Goal: Transaction & Acquisition: Download file/media

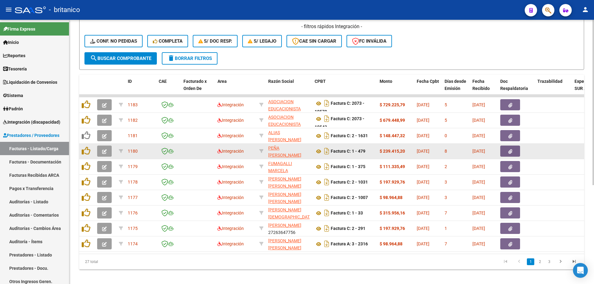
scroll to position [158, 0]
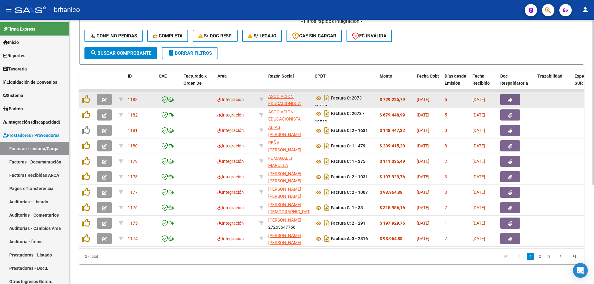
click at [503, 94] on button "button" at bounding box center [510, 99] width 20 height 11
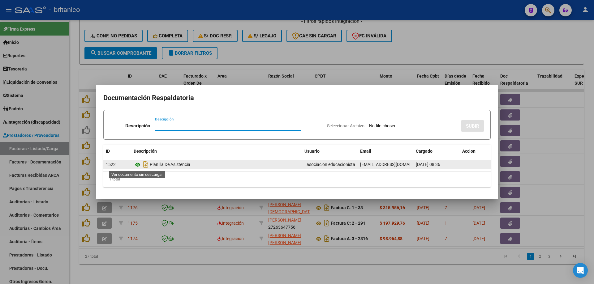
click at [136, 164] on icon at bounding box center [138, 164] width 8 height 7
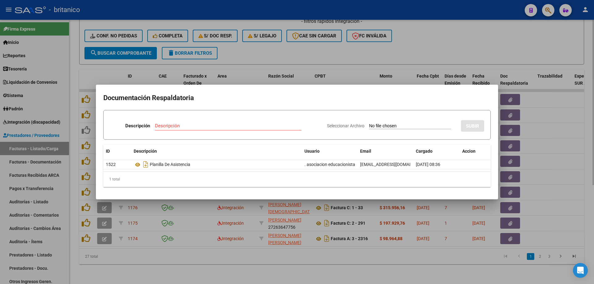
click at [358, 54] on div at bounding box center [297, 142] width 594 height 284
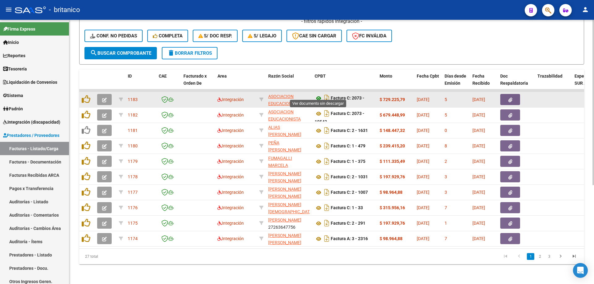
click at [319, 95] on icon at bounding box center [319, 98] width 8 height 7
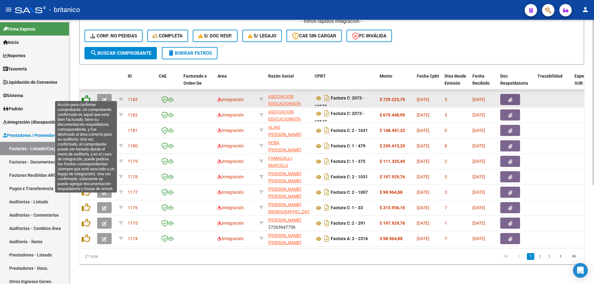
click at [86, 95] on icon at bounding box center [86, 99] width 9 height 9
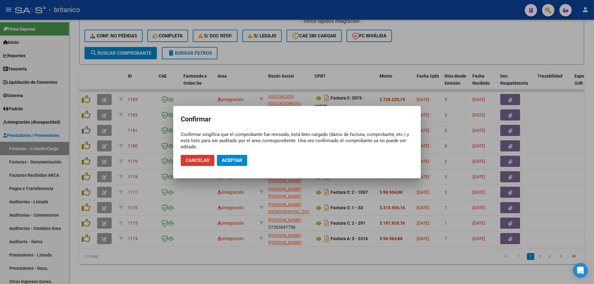
click at [241, 158] on span "Aceptar" at bounding box center [232, 161] width 20 height 6
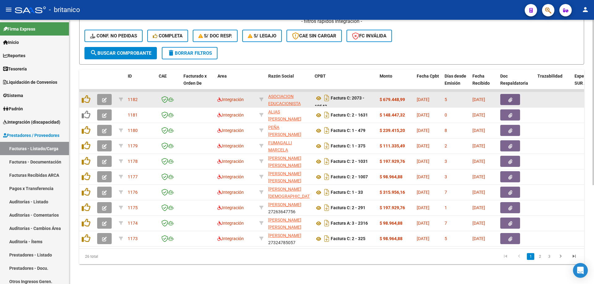
click at [506, 94] on button "button" at bounding box center [510, 99] width 20 height 11
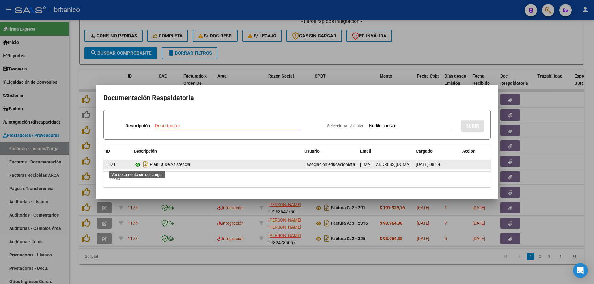
click at [136, 164] on icon at bounding box center [138, 164] width 8 height 7
click at [139, 164] on icon at bounding box center [138, 164] width 8 height 7
click at [135, 164] on icon at bounding box center [138, 164] width 8 height 7
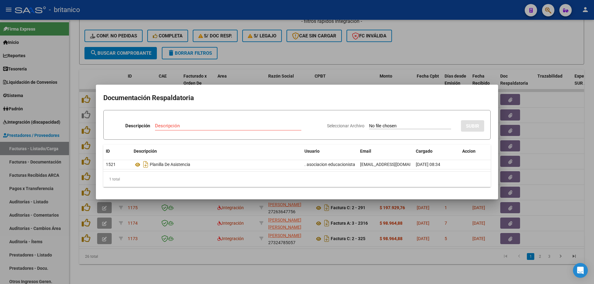
click at [296, 51] on div at bounding box center [297, 142] width 594 height 284
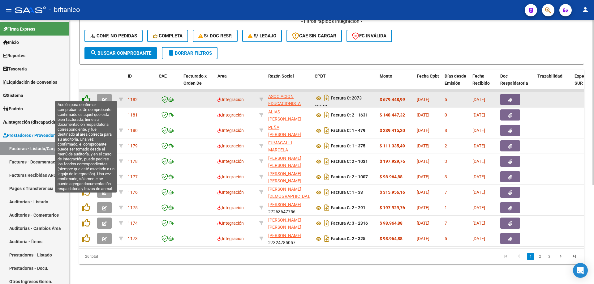
click at [85, 95] on icon at bounding box center [86, 99] width 9 height 9
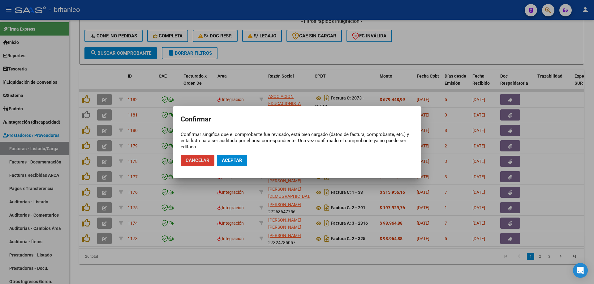
click at [236, 161] on span "Aceptar" at bounding box center [232, 161] width 20 height 6
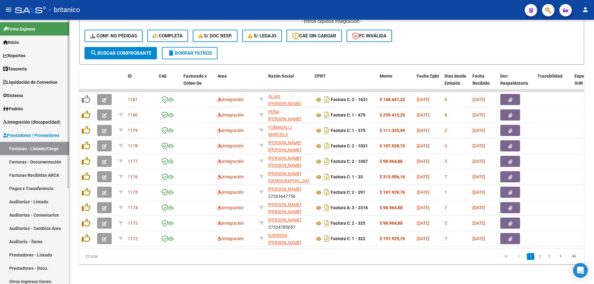
click at [23, 119] on span "Integración (discapacidad)" at bounding box center [31, 122] width 57 height 7
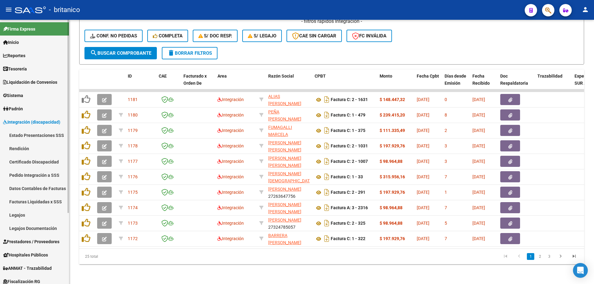
scroll to position [31, 0]
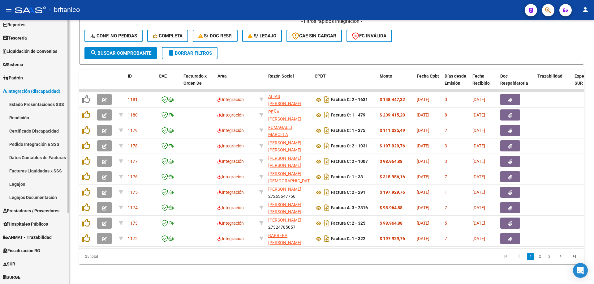
click at [63, 169] on link "Facturas Liquidadas x SSS" at bounding box center [34, 170] width 69 height 13
click at [41, 170] on link "Facturas Liquidadas x SSS" at bounding box center [34, 170] width 69 height 13
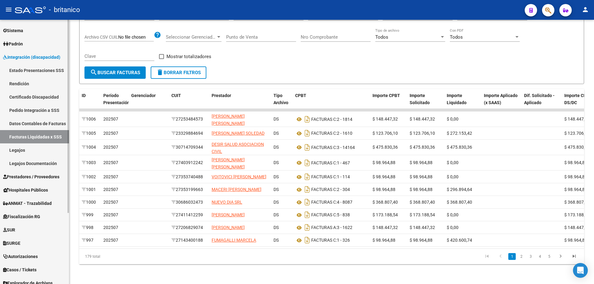
scroll to position [97, 0]
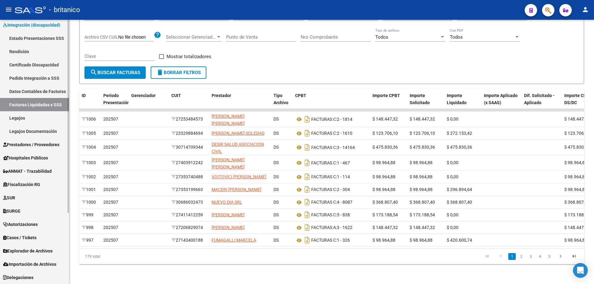
click at [28, 251] on span "Explorador de Archivos" at bounding box center [27, 251] width 49 height 7
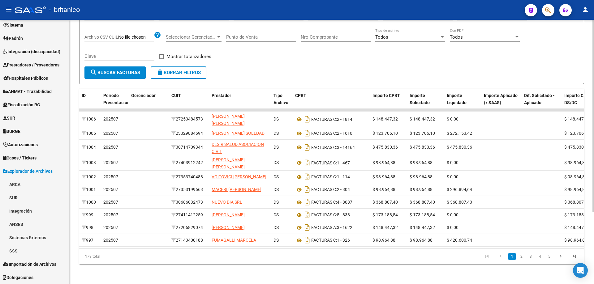
scroll to position [71, 0]
click at [24, 211] on link "Integración" at bounding box center [34, 210] width 69 height 13
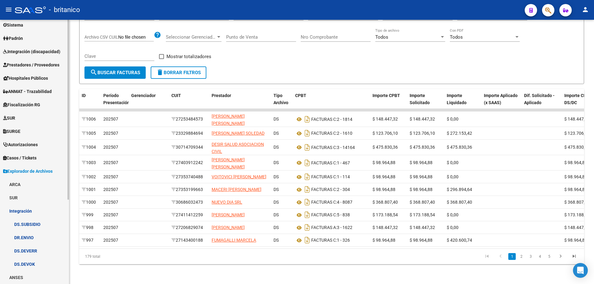
drag, startPoint x: 38, startPoint y: 226, endPoint x: 44, endPoint y: 225, distance: 6.0
click at [38, 226] on link "DS.SUBSIDIO" at bounding box center [34, 224] width 69 height 13
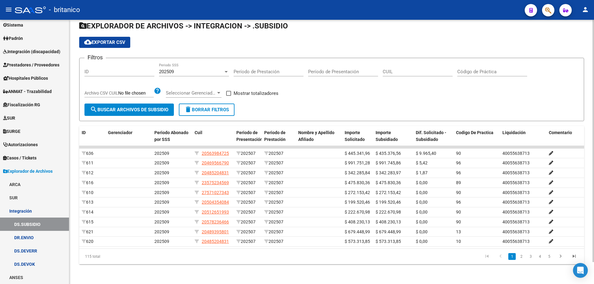
scroll to position [0, 9]
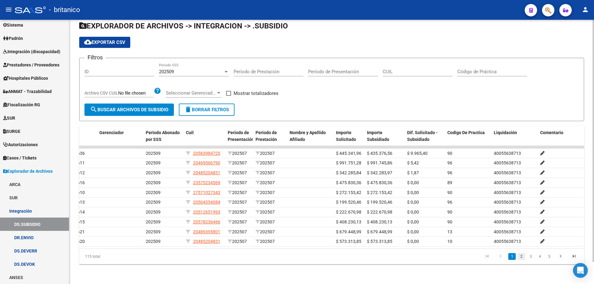
click at [521, 257] on link "2" at bounding box center [520, 256] width 7 height 7
click at [532, 255] on link "3" at bounding box center [530, 256] width 7 height 7
click at [538, 259] on link "4" at bounding box center [539, 256] width 7 height 7
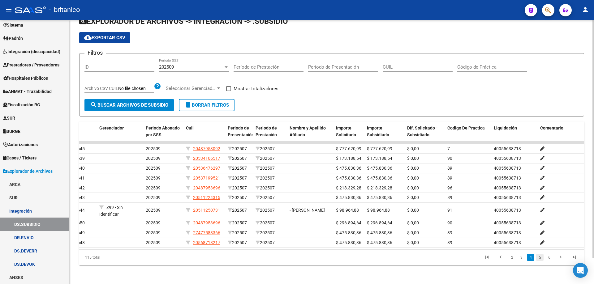
click at [542, 261] on link "5" at bounding box center [539, 257] width 7 height 7
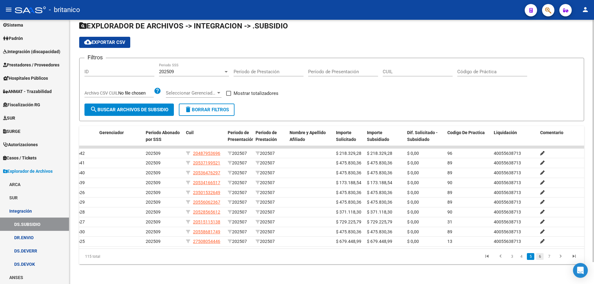
click at [541, 256] on link "6" at bounding box center [539, 256] width 7 height 7
click at [539, 258] on link "7" at bounding box center [539, 256] width 7 height 7
click at [541, 259] on link "8" at bounding box center [539, 256] width 7 height 7
click at [540, 256] on link "9" at bounding box center [538, 256] width 7 height 7
click at [540, 256] on link "10" at bounding box center [539, 256] width 8 height 7
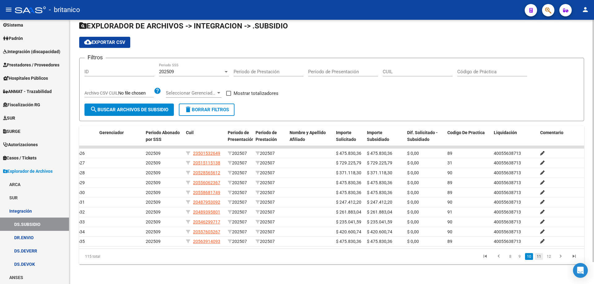
click at [539, 259] on link "11" at bounding box center [539, 256] width 8 height 7
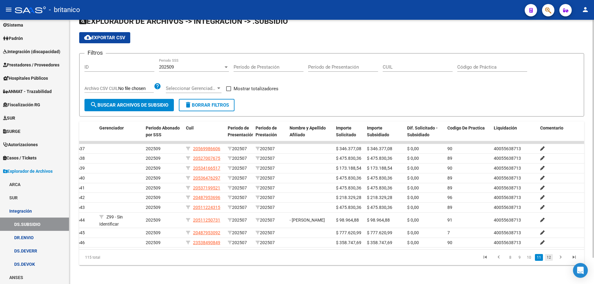
click at [547, 261] on link "12" at bounding box center [549, 257] width 8 height 7
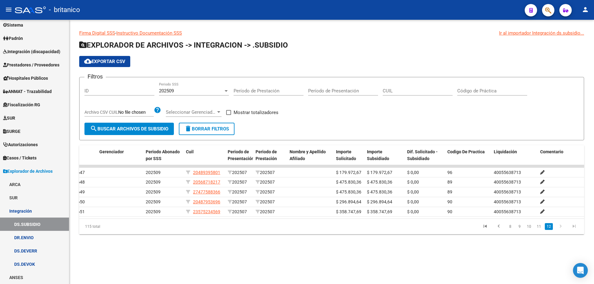
scroll to position [0, 0]
click at [500, 231] on icon "go to previous page" at bounding box center [499, 227] width 8 height 7
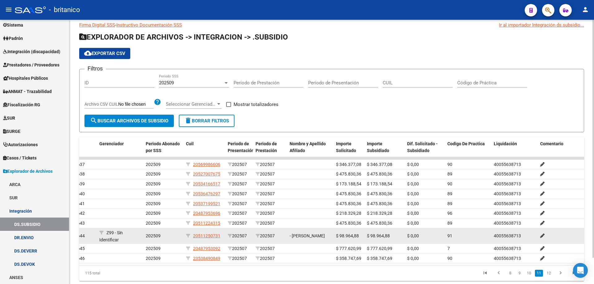
scroll to position [29, 0]
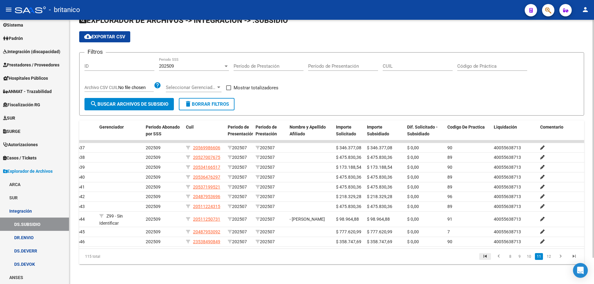
click at [486, 257] on icon "go to first page" at bounding box center [485, 257] width 8 height 7
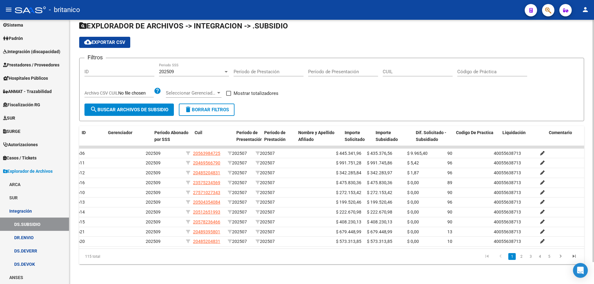
scroll to position [0, 0]
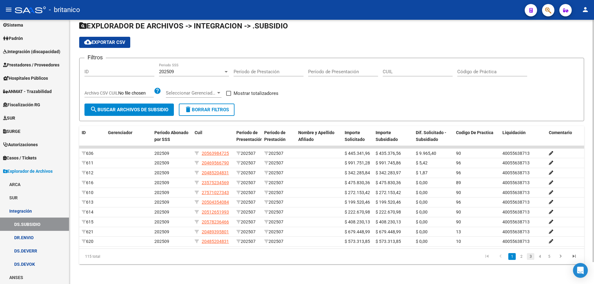
click at [527, 256] on link "3" at bounding box center [530, 256] width 7 height 7
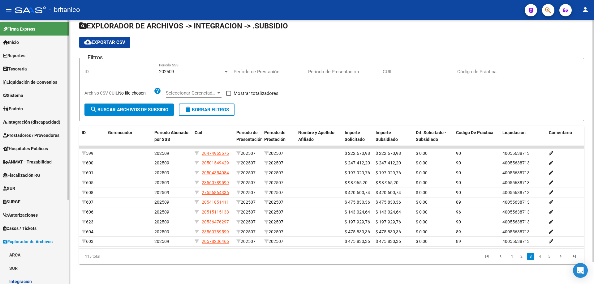
click at [24, 122] on span "Integración (discapacidad)" at bounding box center [31, 122] width 57 height 7
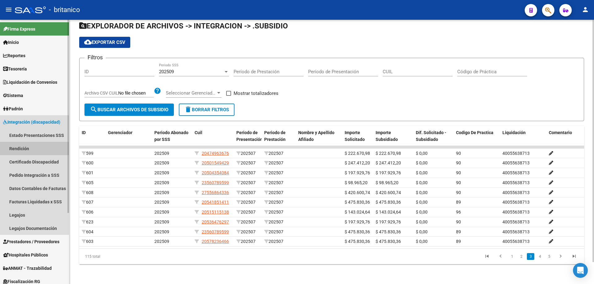
click at [28, 146] on link "Rendición" at bounding box center [34, 148] width 69 height 13
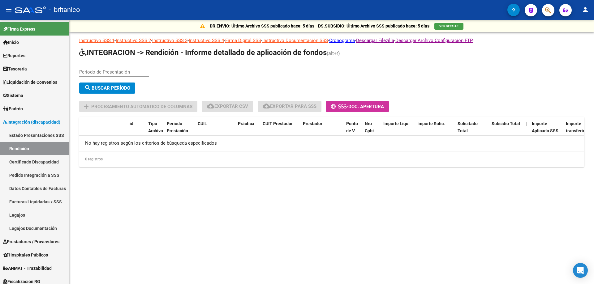
click at [110, 68] on div "Periodo de Presentación" at bounding box center [114, 69] width 70 height 13
type input "202507"
click at [103, 86] on span "search Buscar Período" at bounding box center [107, 88] width 46 height 6
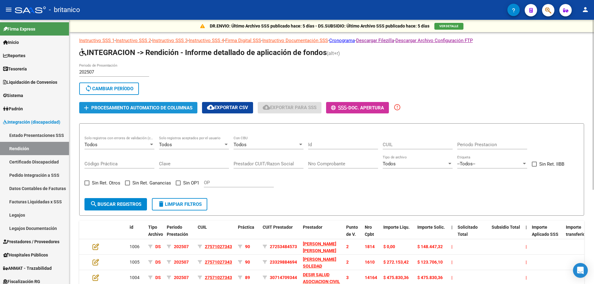
click at [147, 107] on span "Procesamiento automatico de columnas" at bounding box center [141, 108] width 101 height 6
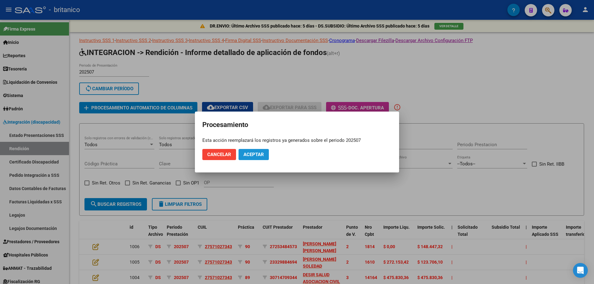
click at [262, 152] on span "Aceptar" at bounding box center [253, 155] width 20 height 6
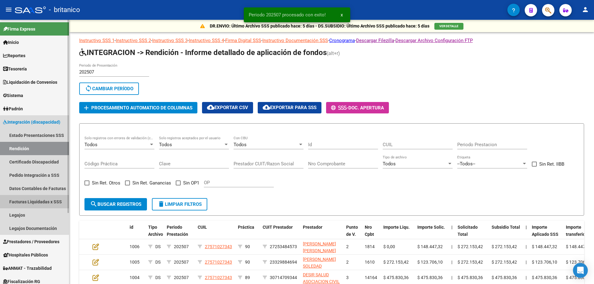
click at [45, 202] on link "Facturas Liquidadas x SSS" at bounding box center [34, 201] width 69 height 13
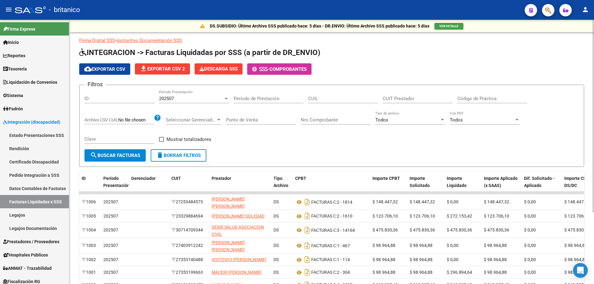
click at [114, 158] on span "search Buscar Facturas" at bounding box center [115, 156] width 50 height 6
click at [116, 68] on span "cloud_download Exportar CSV" at bounding box center [104, 69] width 41 height 6
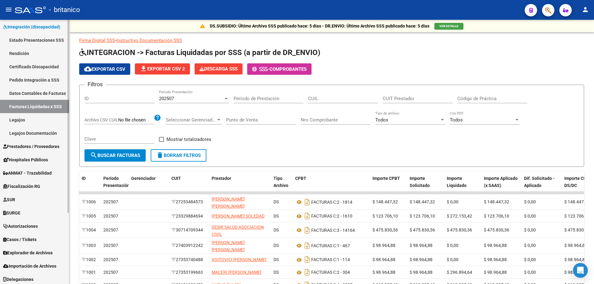
scroll to position [97, 0]
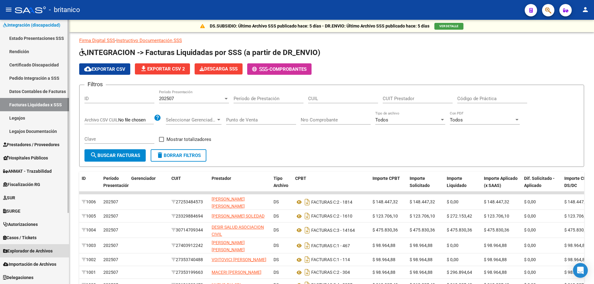
click at [38, 254] on span "Explorador de Archivos" at bounding box center [27, 251] width 49 height 7
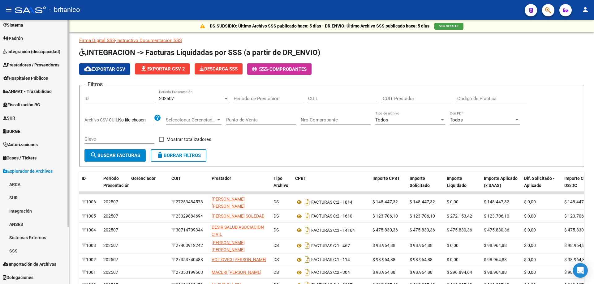
scroll to position [71, 0]
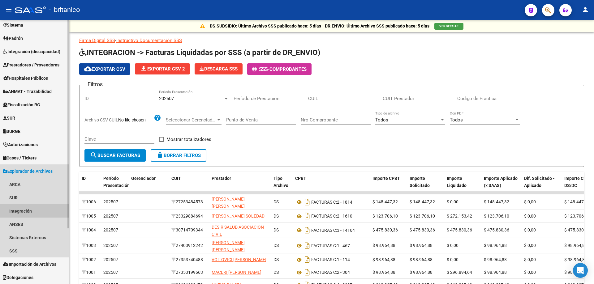
click at [23, 210] on link "Integración" at bounding box center [34, 210] width 69 height 13
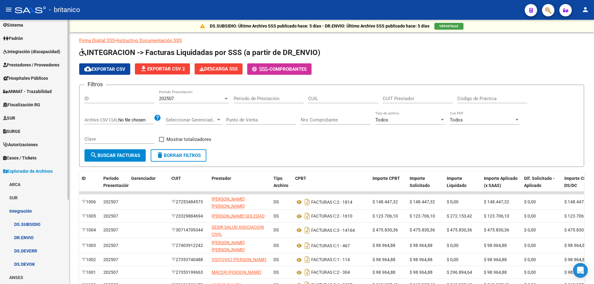
click at [36, 224] on link "DS.SUBSIDIO" at bounding box center [34, 224] width 69 height 13
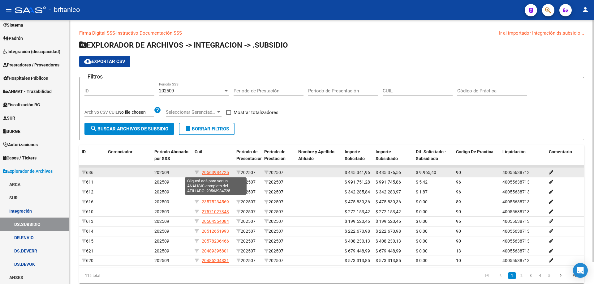
click at [212, 172] on span "20563984725" at bounding box center [215, 172] width 27 height 5
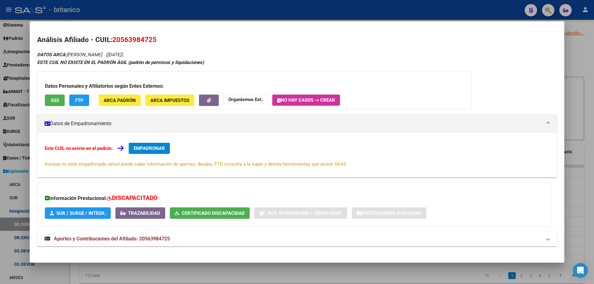
drag, startPoint x: 113, startPoint y: 39, endPoint x: 156, endPoint y: 39, distance: 43.0
click at [156, 39] on span "20563984725" at bounding box center [134, 40] width 44 height 8
copy span "20563984725"
click at [336, 11] on div at bounding box center [297, 142] width 594 height 284
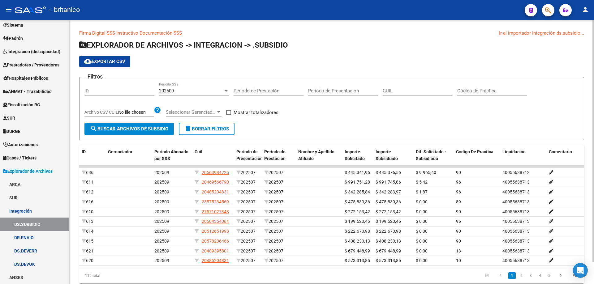
click at [389, 92] on input "CUIL" at bounding box center [418, 91] width 70 height 6
paste input "27-26475304-5"
click at [144, 126] on span "search Buscar Archivos de Subsidio" at bounding box center [129, 129] width 78 height 6
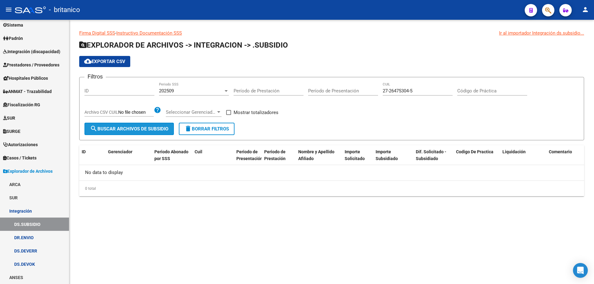
click at [130, 128] on span "search Buscar Archivos de Subsidio" at bounding box center [129, 129] width 78 height 6
drag, startPoint x: 420, startPoint y: 90, endPoint x: 381, endPoint y: 92, distance: 39.3
click at [381, 92] on div "Filtros ID 202509 Periodo SSS Período de Prestación Período de Presentación 27-…" at bounding box center [331, 102] width 494 height 41
paste input "0-56398472"
type input "20-56398472-5"
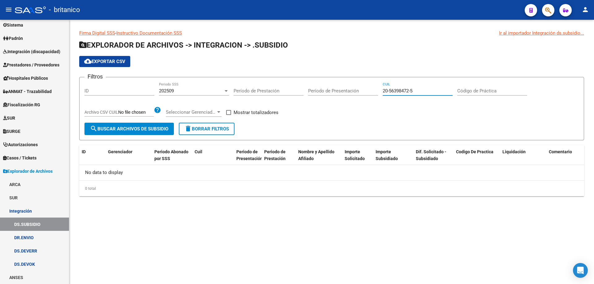
click at [131, 126] on span "search Buscar Archivos de Subsidio" at bounding box center [129, 129] width 78 height 6
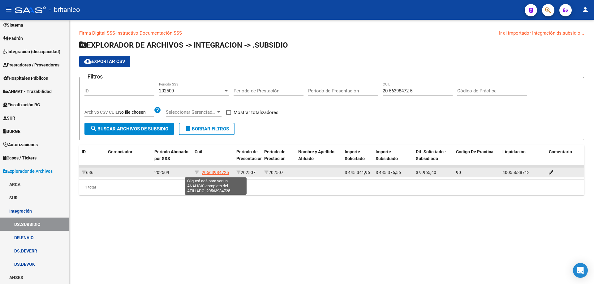
click at [214, 174] on span "20563984725" at bounding box center [215, 172] width 27 height 5
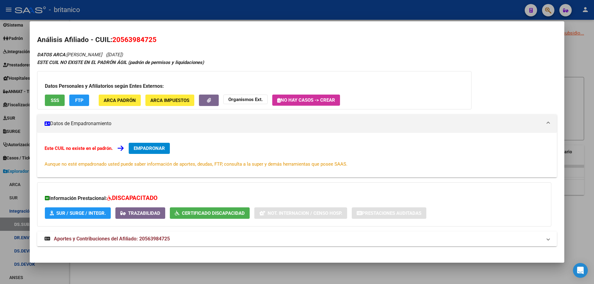
click at [331, 12] on div at bounding box center [297, 142] width 594 height 284
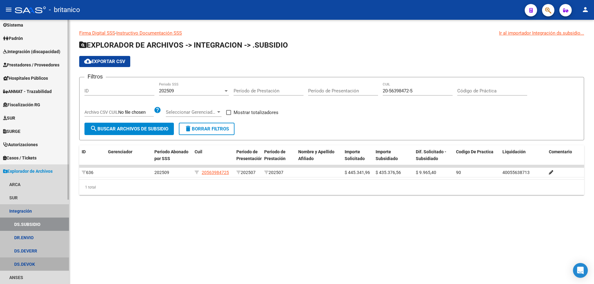
click at [35, 264] on link "DS.DEVOK" at bounding box center [34, 264] width 69 height 13
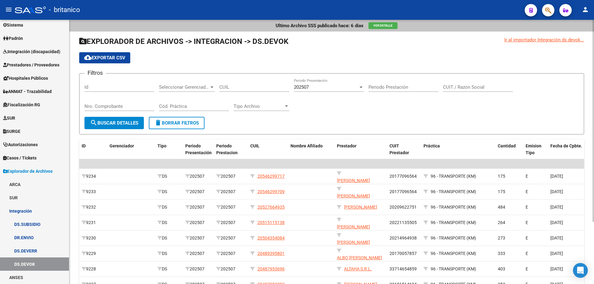
click at [238, 86] on input "CUIL" at bounding box center [254, 87] width 70 height 6
paste input "27-26475304-5"
type input "27-26475304-5"
click at [126, 123] on span "search Buscar Detalles" at bounding box center [114, 123] width 48 height 6
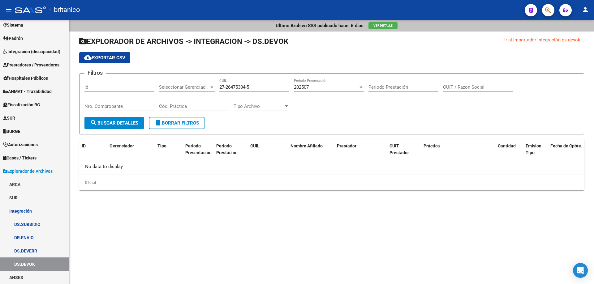
click at [134, 121] on span "search Buscar Detalles" at bounding box center [114, 123] width 48 height 6
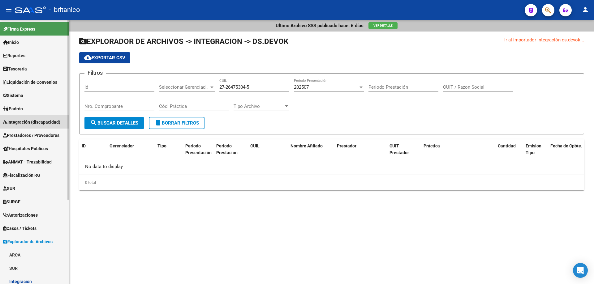
click at [37, 124] on span "Integración (discapacidad)" at bounding box center [31, 122] width 57 height 7
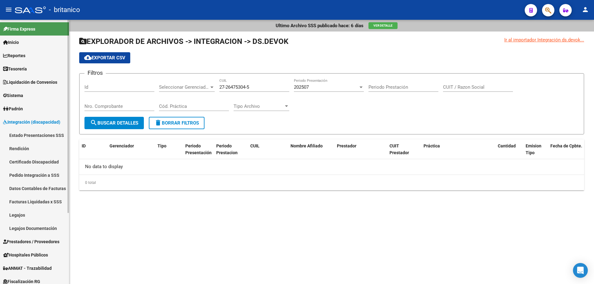
click at [30, 243] on span "Prestadores / Proveedores" at bounding box center [31, 241] width 56 height 7
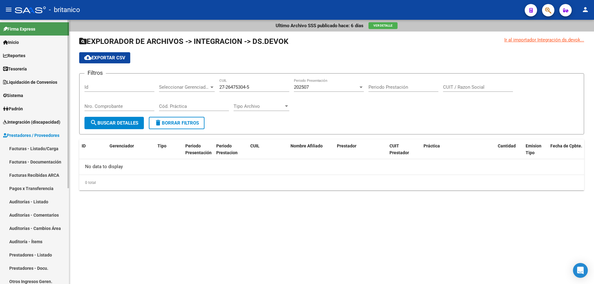
click at [49, 148] on link "Facturas - Listado/Carga" at bounding box center [34, 148] width 69 height 13
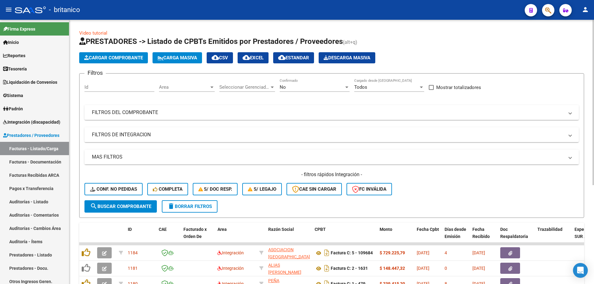
scroll to position [31, 0]
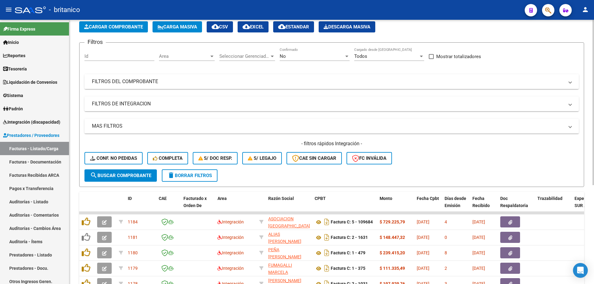
click at [141, 78] on mat-panel-title "FILTROS DEL COMPROBANTE" at bounding box center [328, 81] width 472 height 7
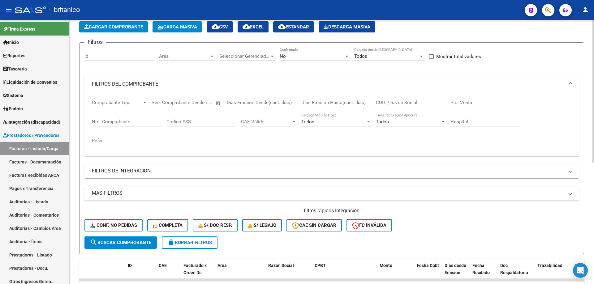
click at [392, 101] on input "CUIT / Razón Social" at bounding box center [411, 103] width 70 height 6
paste input "27264753045"
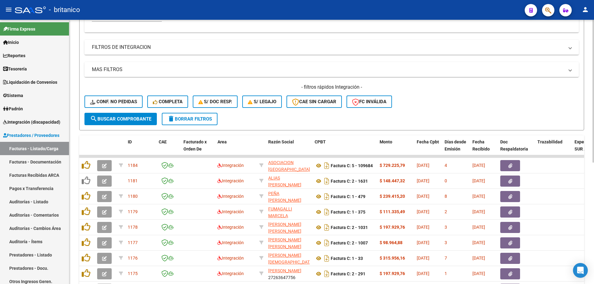
type input "27264753045"
click at [136, 118] on span "search Buscar Comprobante" at bounding box center [120, 119] width 61 height 6
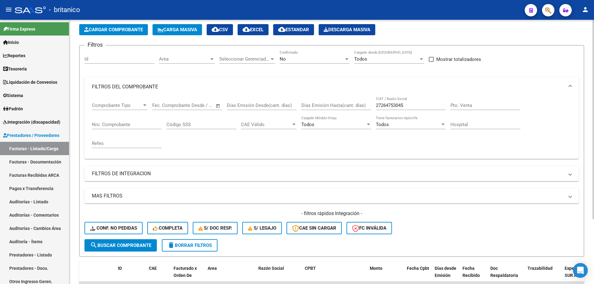
scroll to position [0, 0]
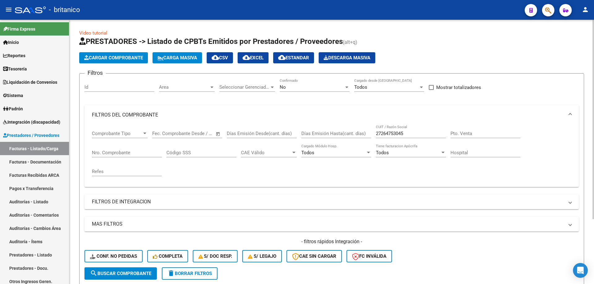
click at [211, 87] on div at bounding box center [211, 88] width 3 height 2
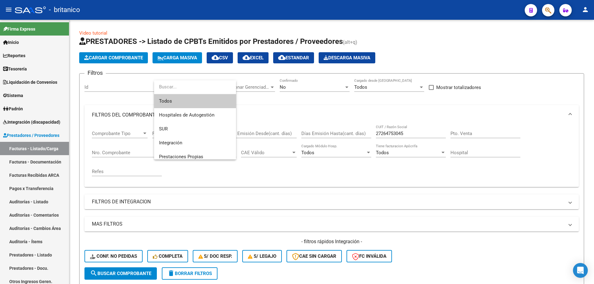
click at [199, 99] on span "Todos" at bounding box center [195, 101] width 72 height 14
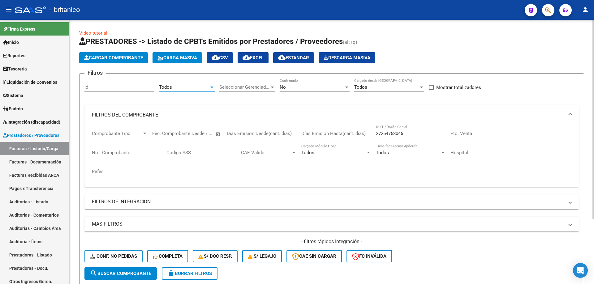
click at [347, 87] on div at bounding box center [346, 88] width 3 height 2
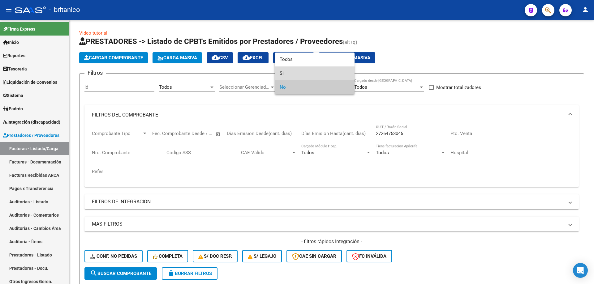
click at [289, 73] on span "Si" at bounding box center [315, 73] width 70 height 14
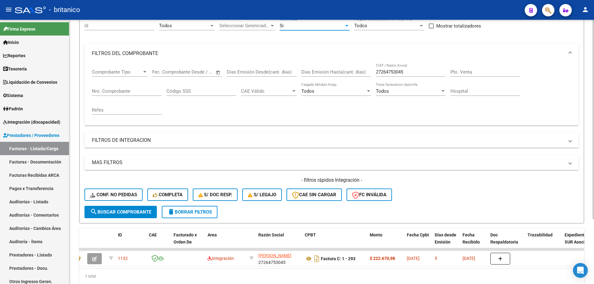
scroll to position [62, 0]
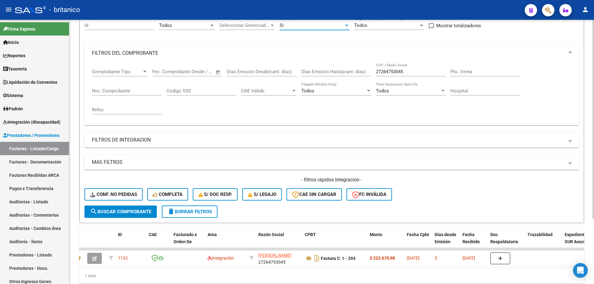
click at [130, 212] on span "search Buscar Comprobante" at bounding box center [120, 212] width 61 height 6
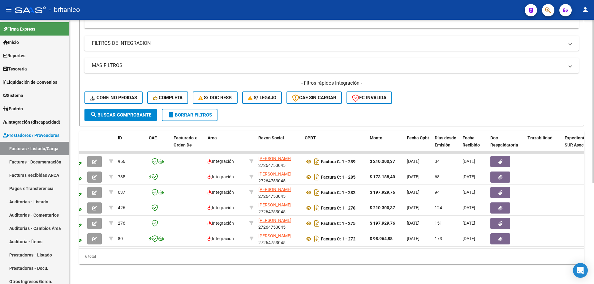
scroll to position [163, 0]
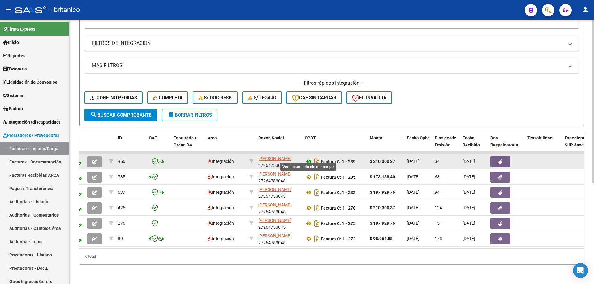
click at [307, 158] on icon at bounding box center [309, 161] width 8 height 7
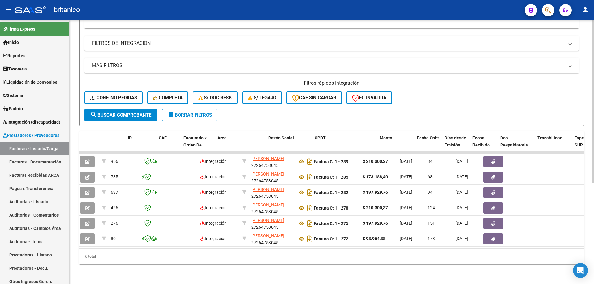
scroll to position [0, 0]
